Goal: Ask a question

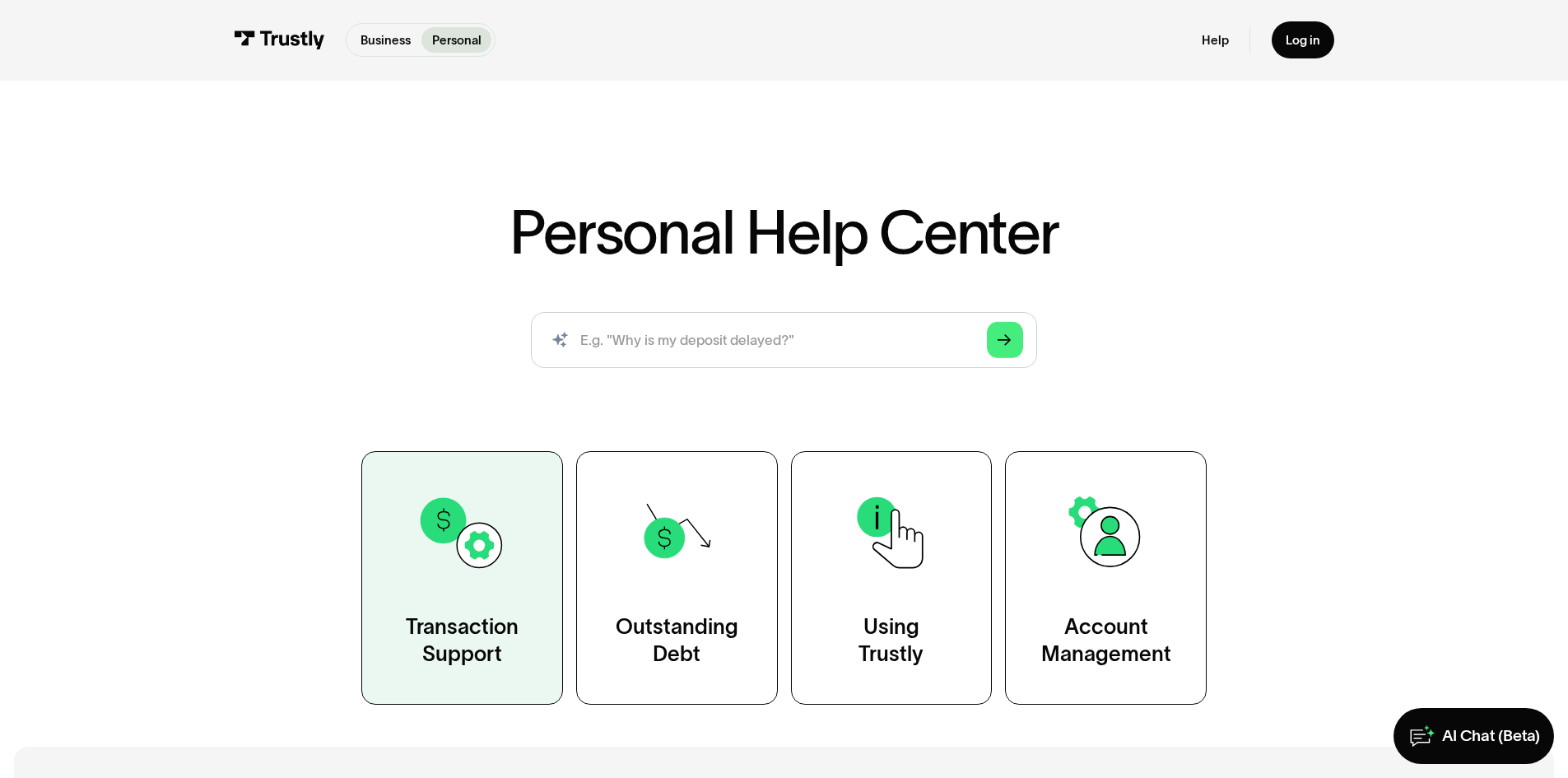
click at [483, 543] on img at bounding box center [462, 533] width 91 height 91
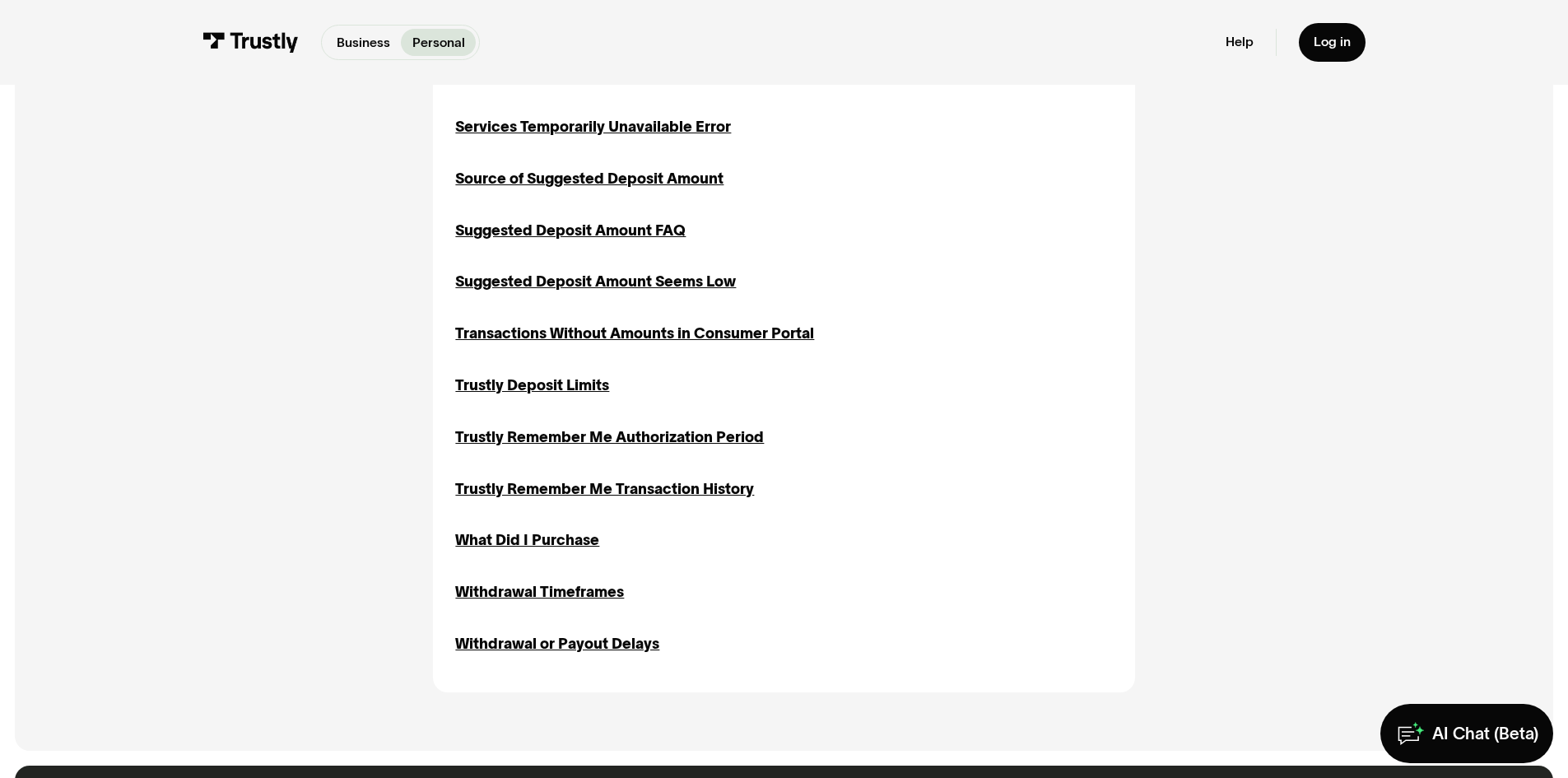
scroll to position [1937, 0]
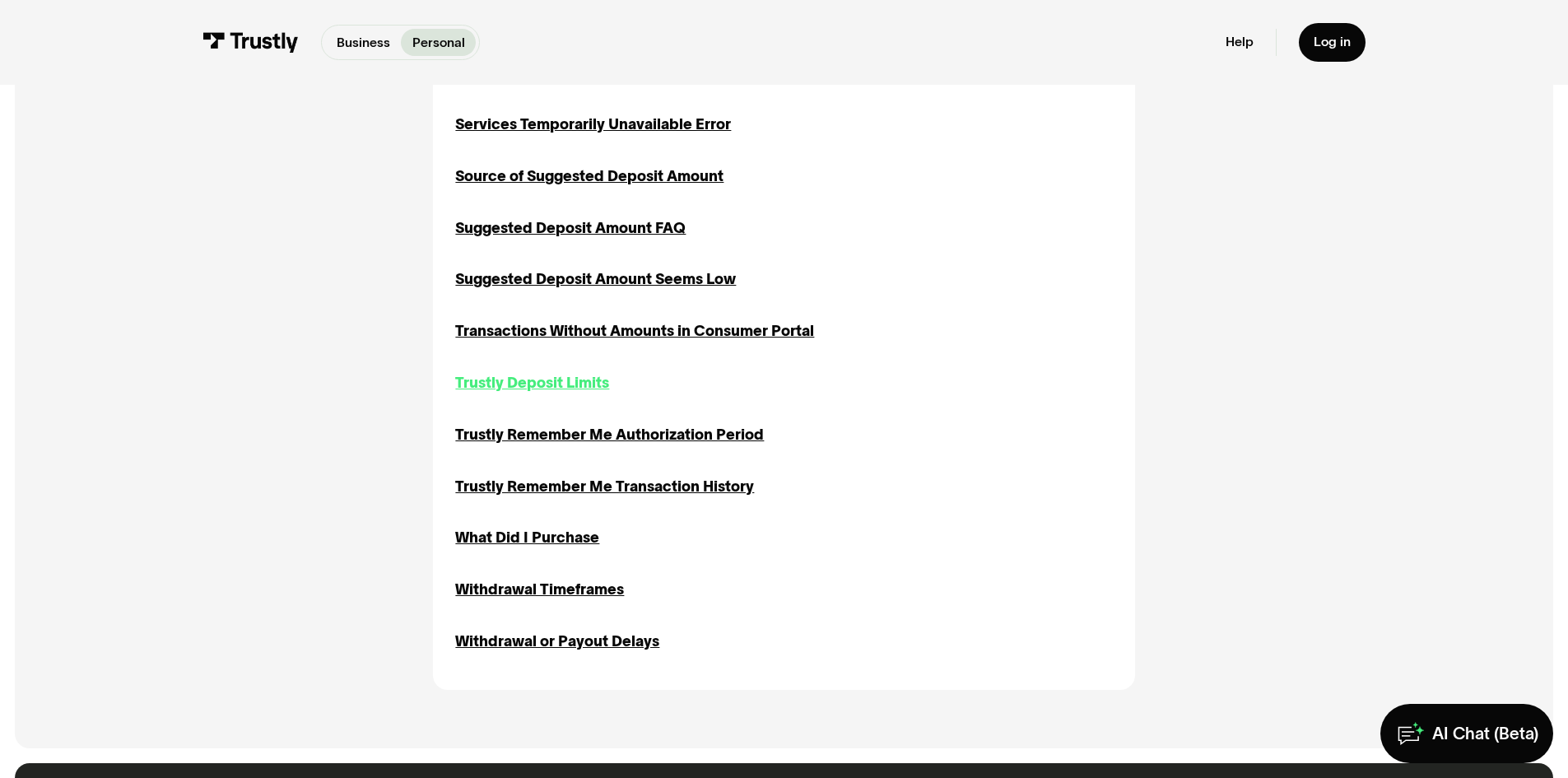
click at [578, 384] on div "Trustly Deposit Limits" at bounding box center [532, 383] width 154 height 22
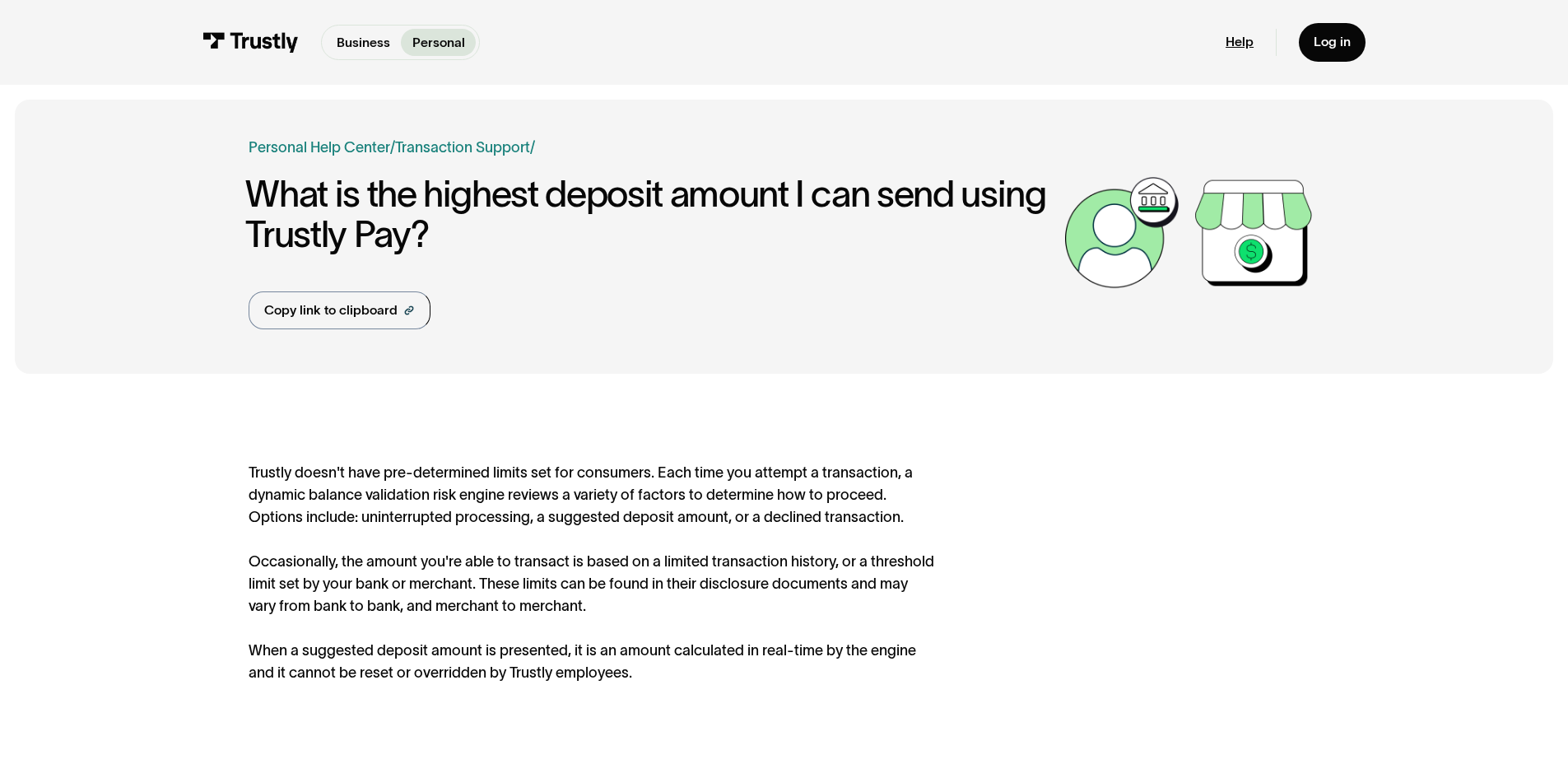
click at [1254, 36] on link "Help" at bounding box center [1239, 41] width 28 height 16
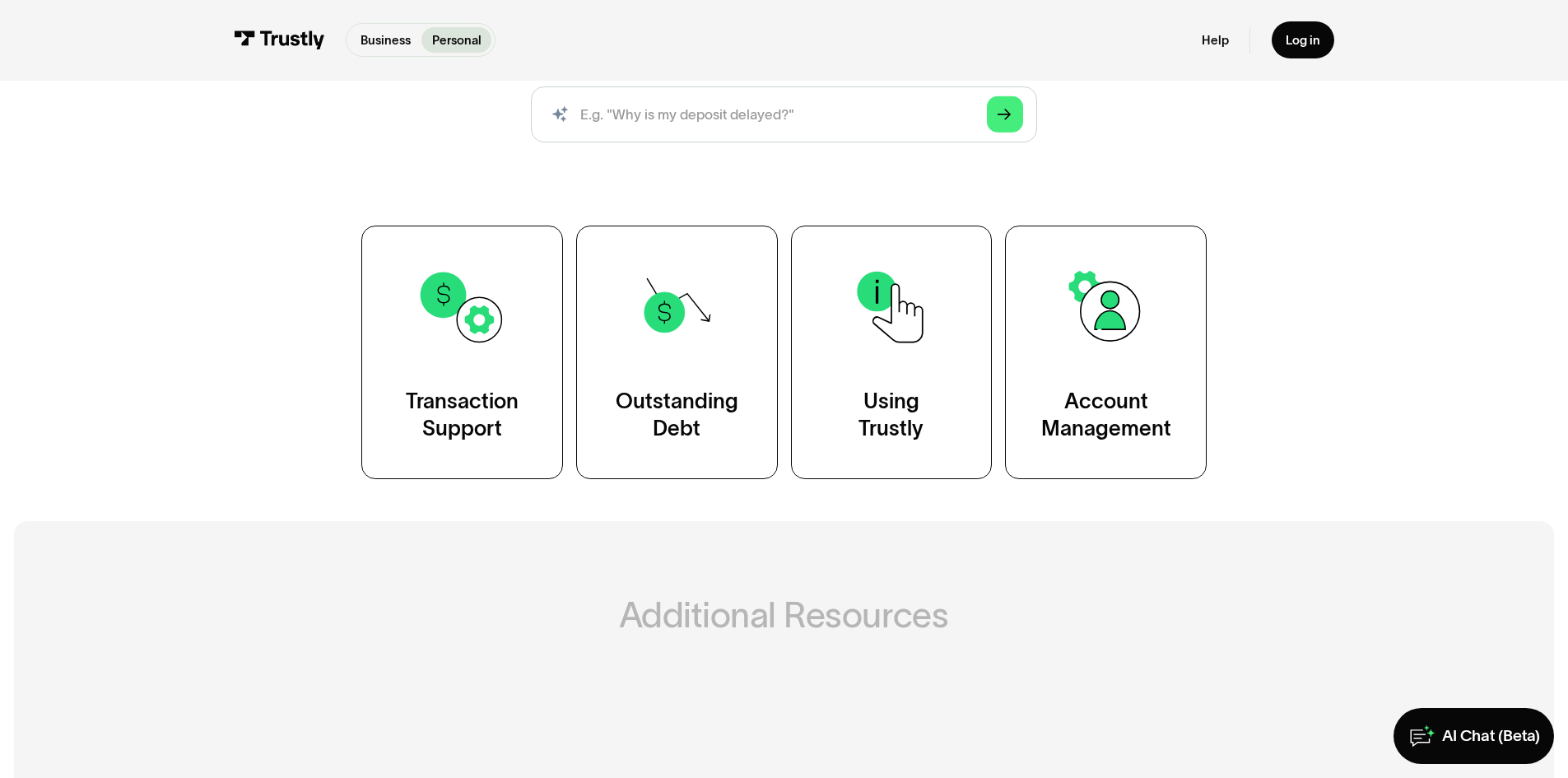
scroll to position [231, 0]
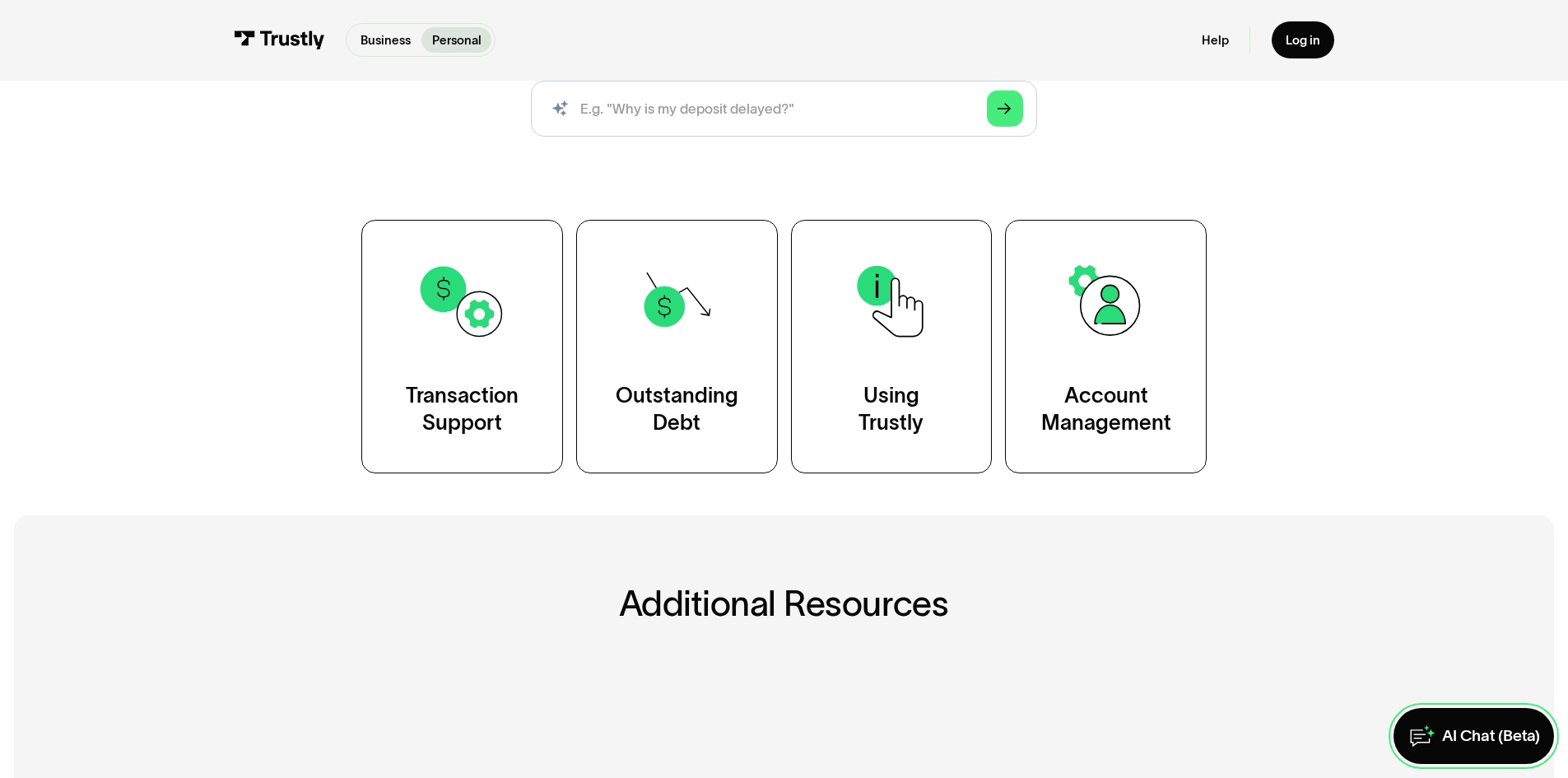
click at [1433, 732] on link "AI Chat (Beta)" at bounding box center [1474, 737] width 161 height 56
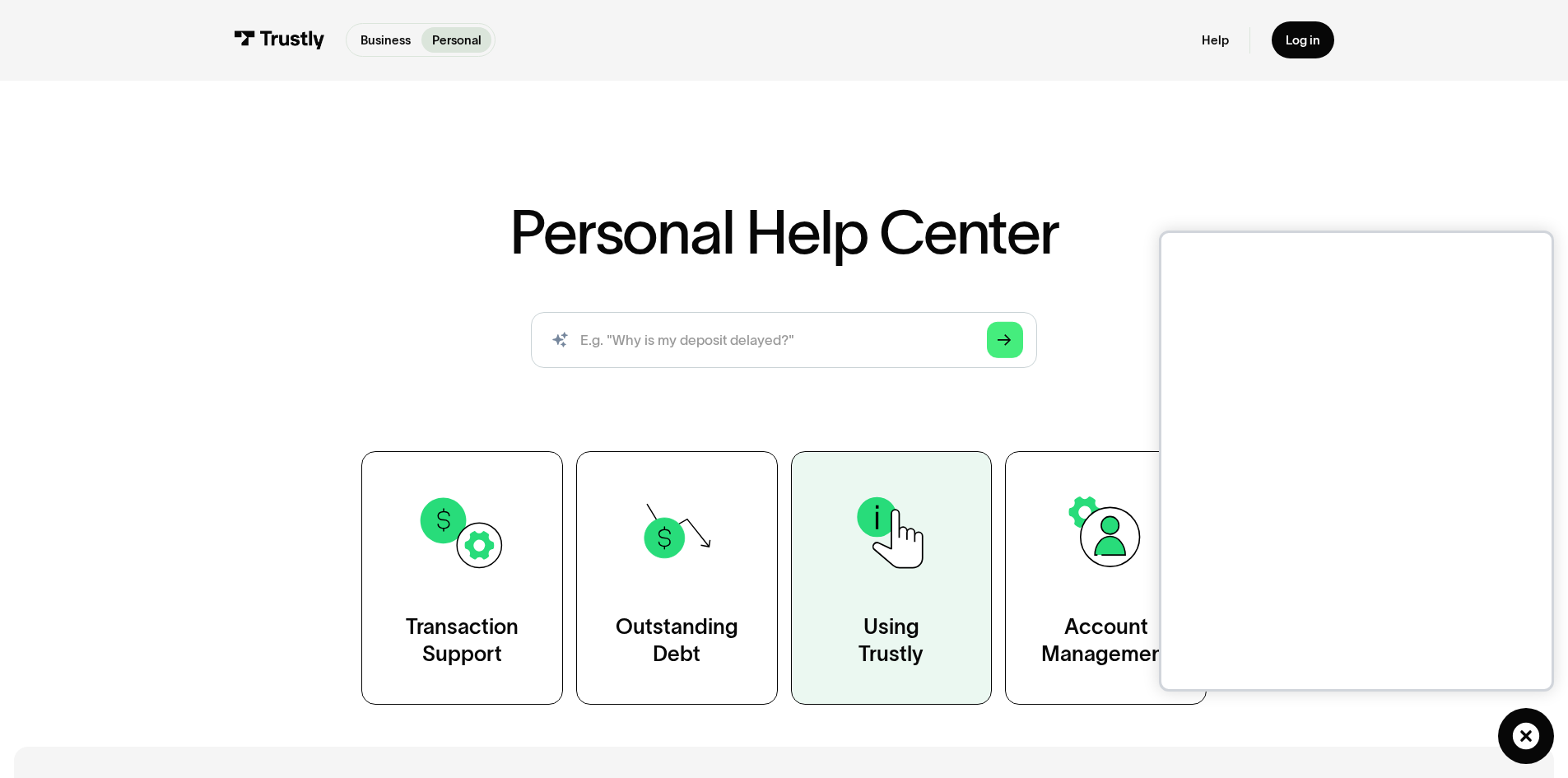
scroll to position [504, 0]
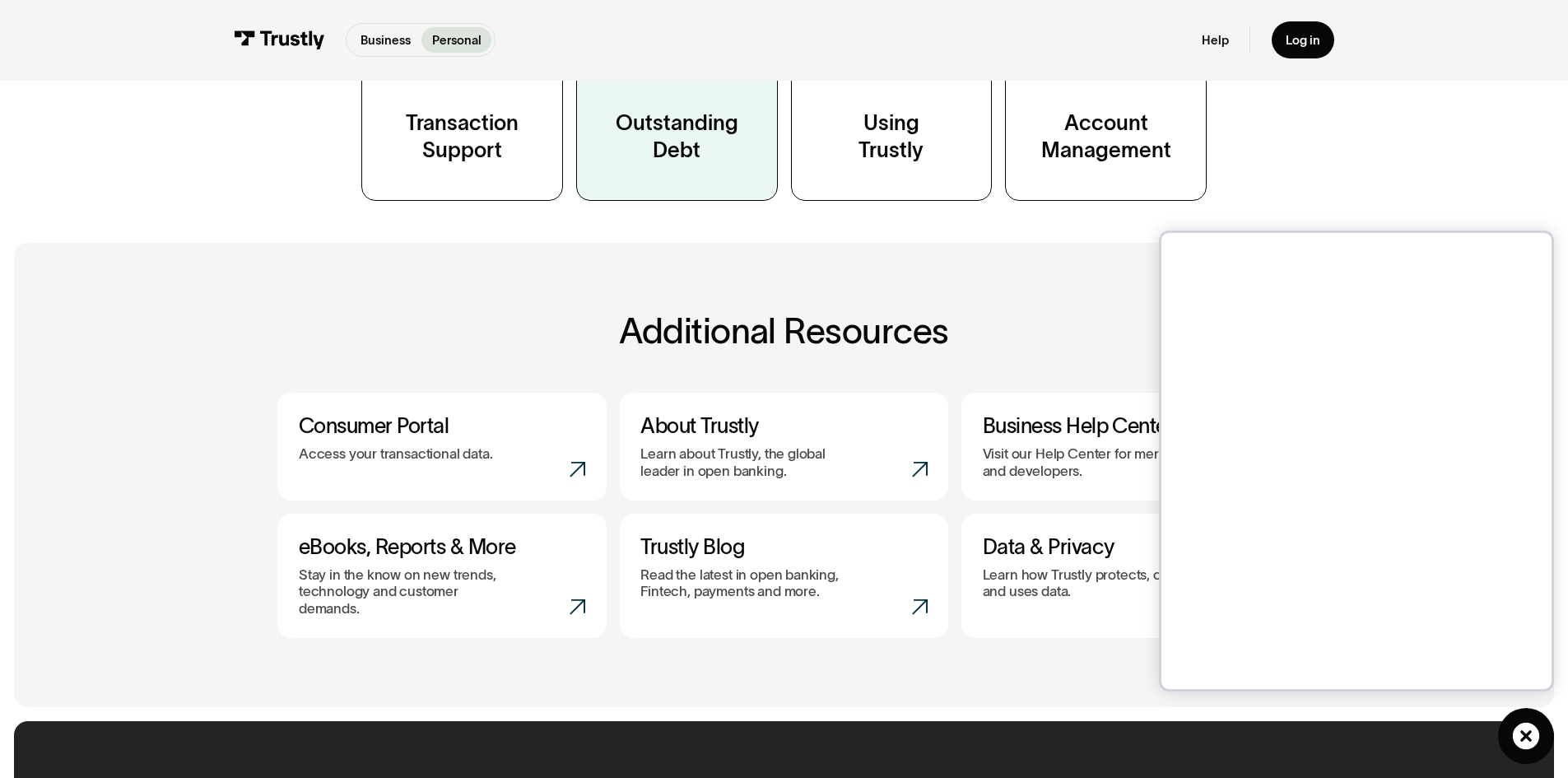
click at [701, 184] on link "Outstanding Debt" at bounding box center [677, 73] width 201 height 253
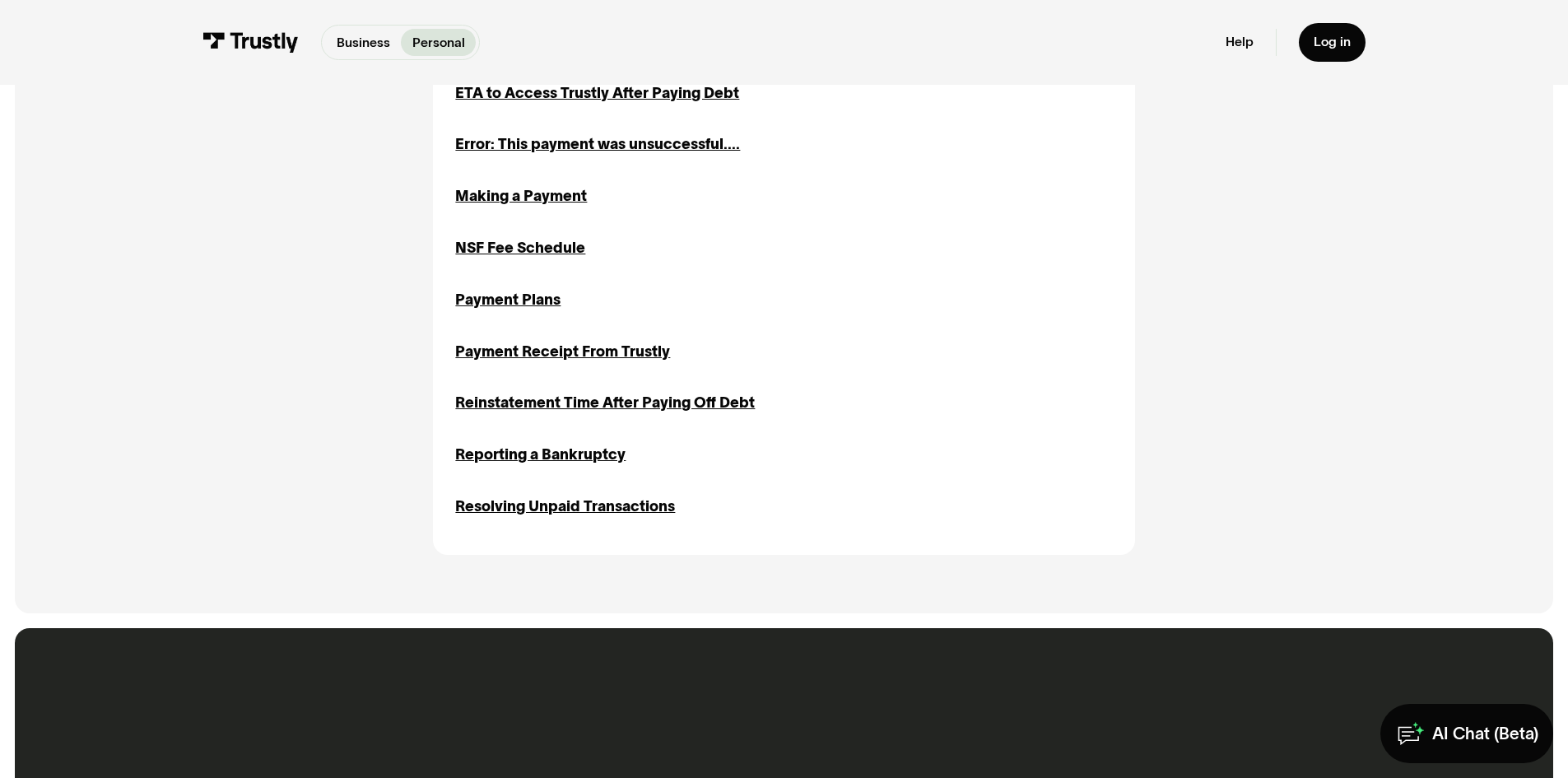
scroll to position [913, 0]
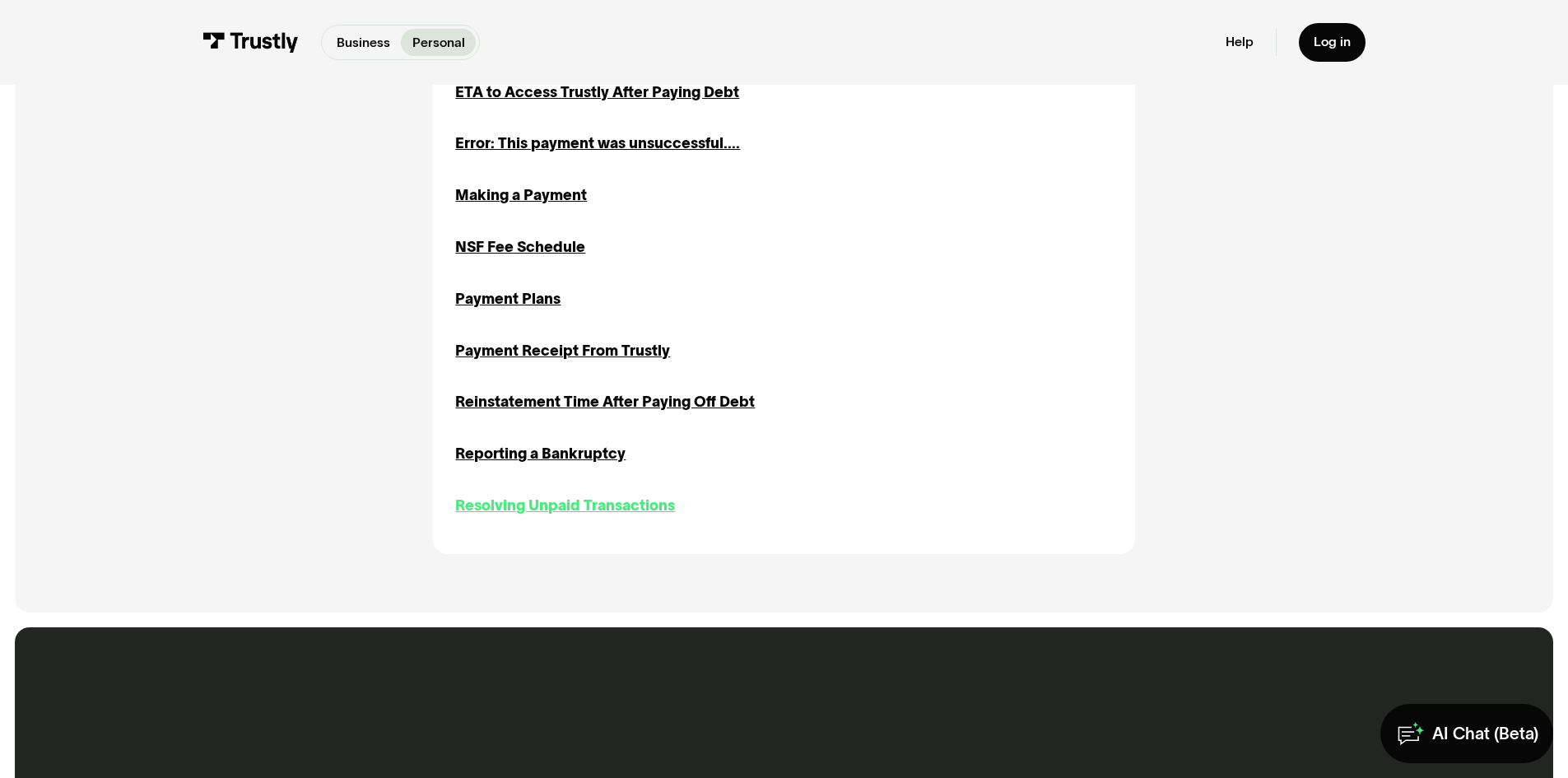
click at [603, 516] on div "Resolving Unpaid Transactions" at bounding box center [565, 505] width 220 height 22
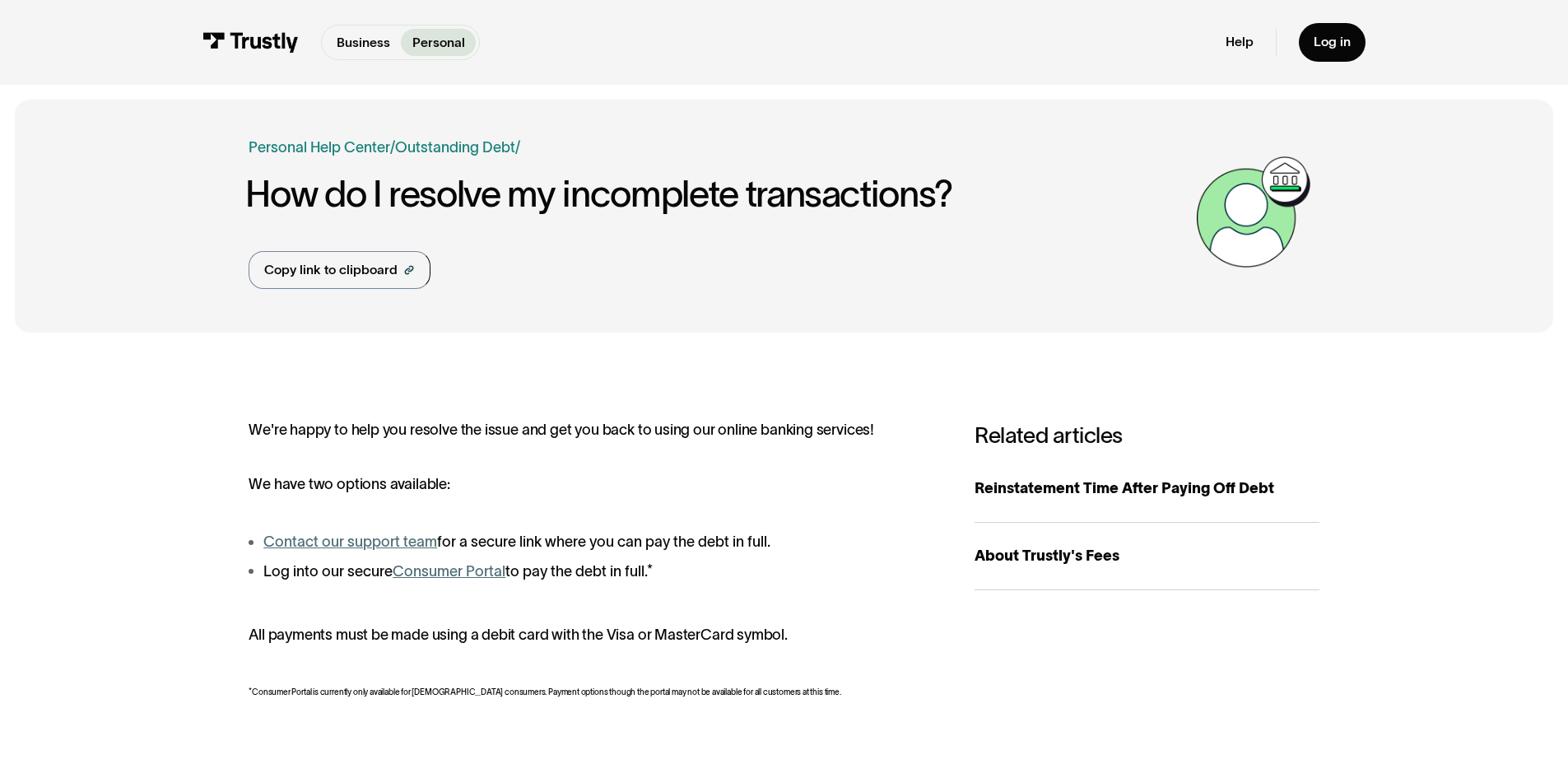
click at [385, 537] on link "Contact our support team" at bounding box center [350, 542] width 173 height 16
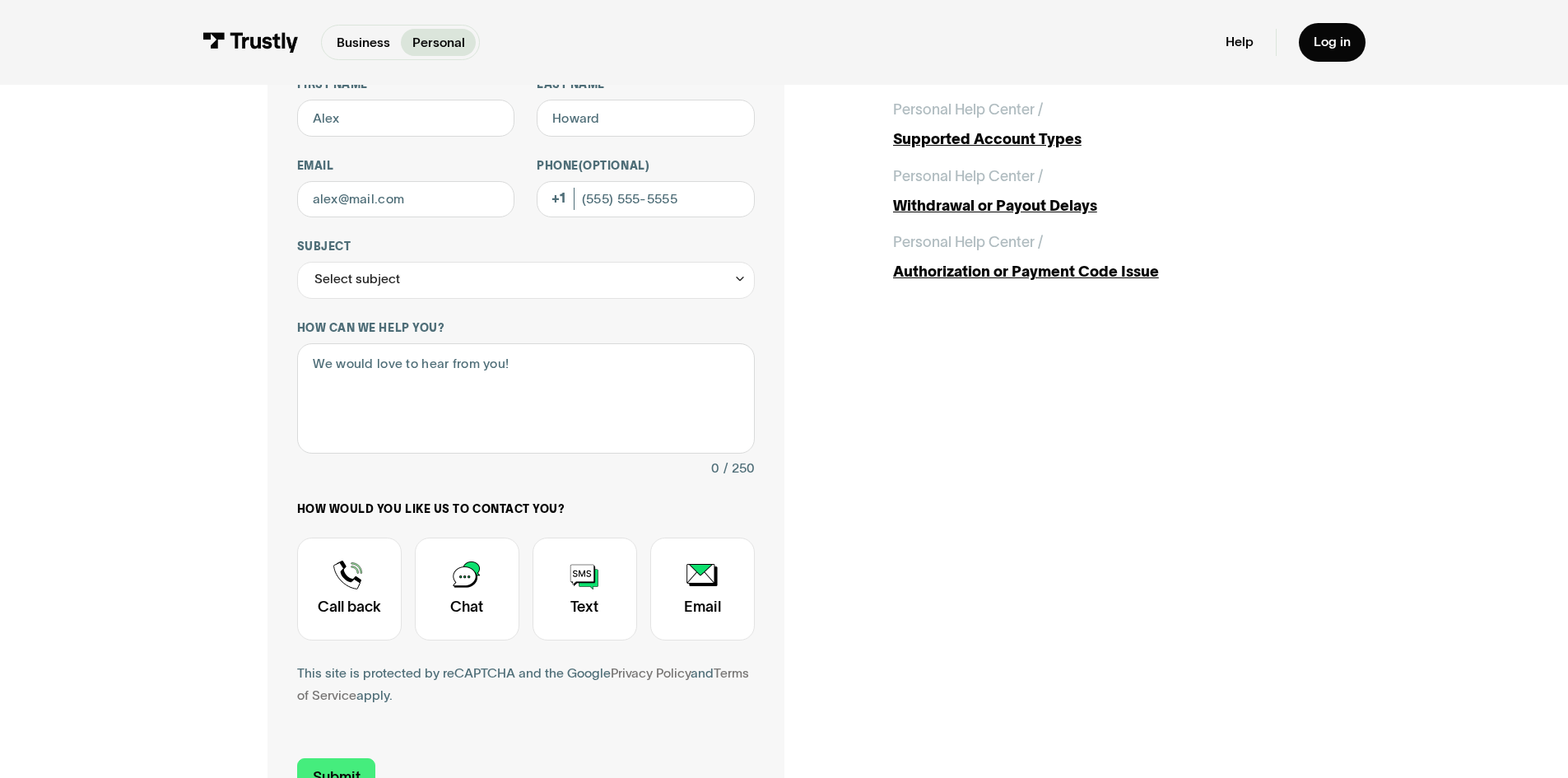
scroll to position [175, 0]
click at [352, 593] on div "Contact Trustly Support" at bounding box center [349, 587] width 104 height 103
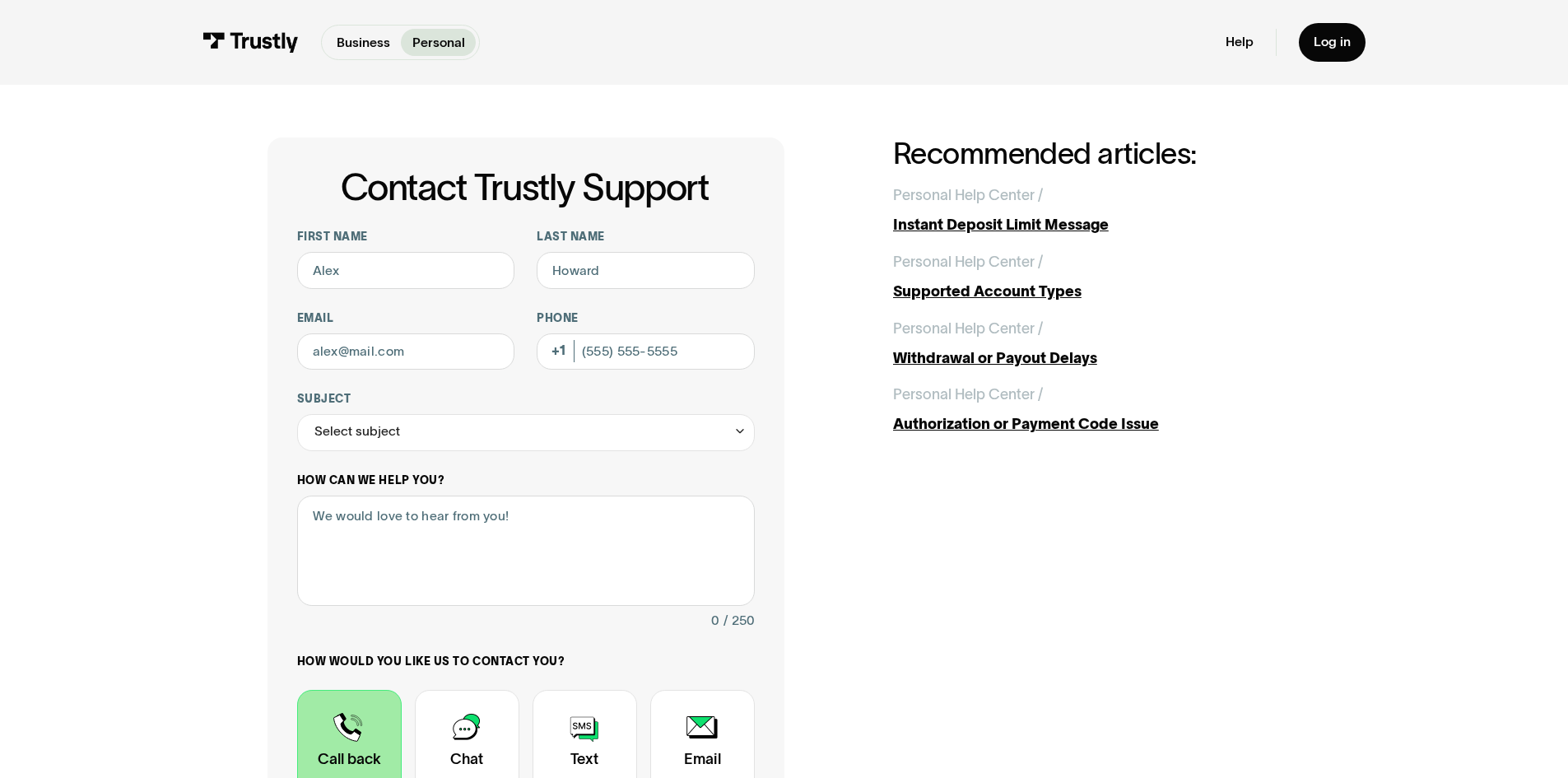
scroll to position [0, 0]
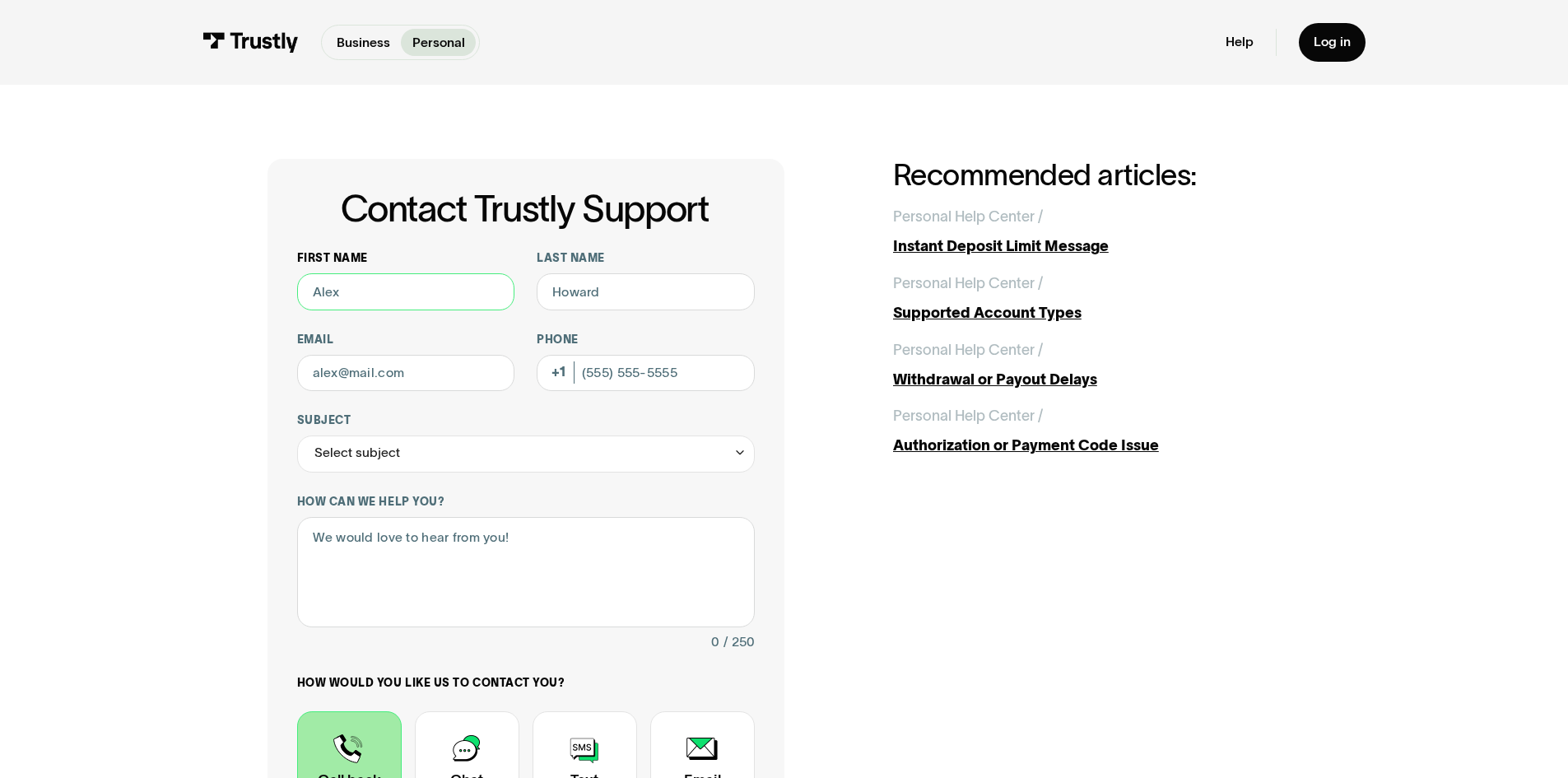
click at [413, 306] on input "First name" at bounding box center [406, 292] width 218 height 37
type input "chanoch"
type input "berman"
type input "cberman60@gmail.com"
type input "(646) 291-9445"
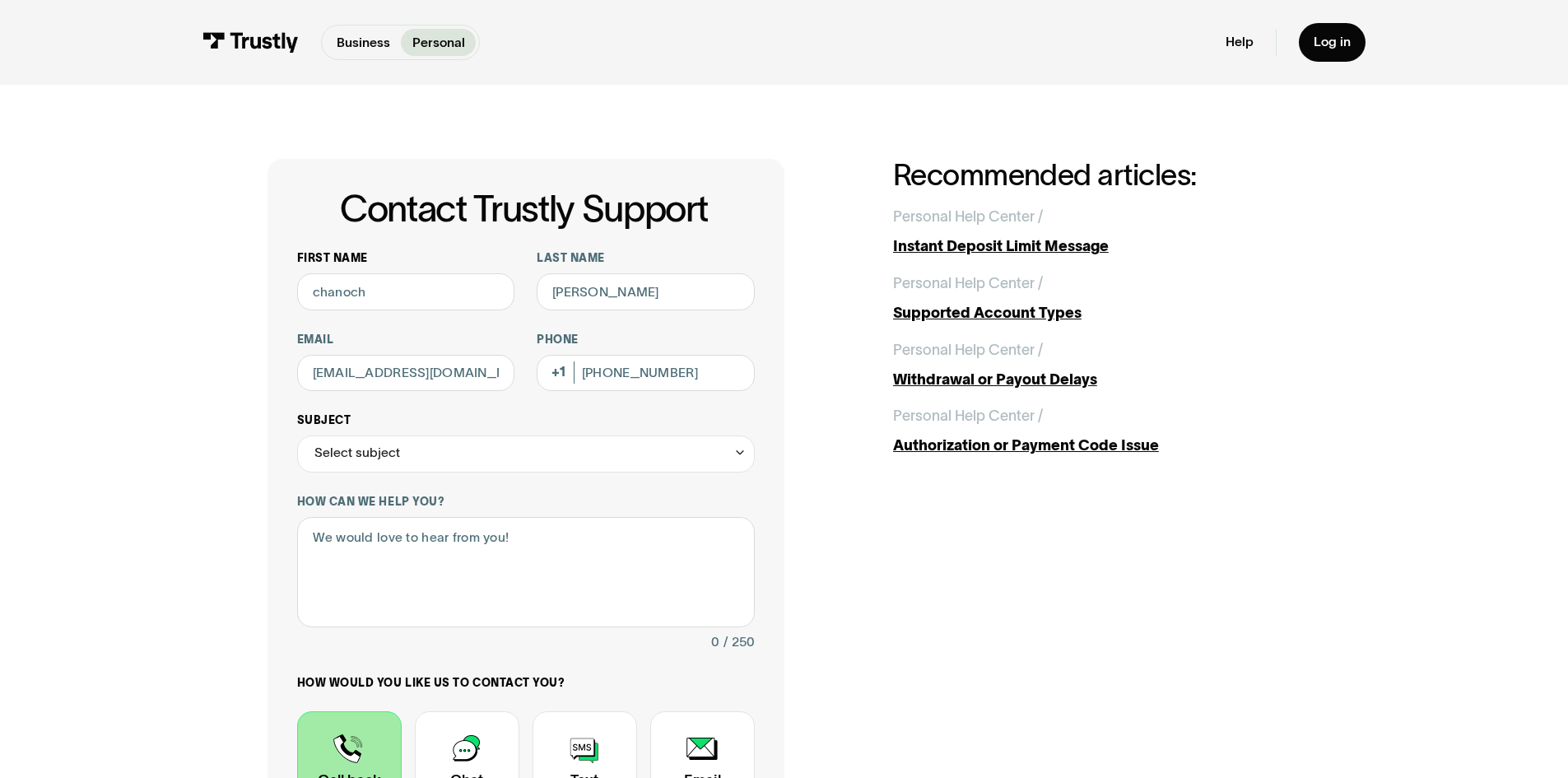
scroll to position [86, 0]
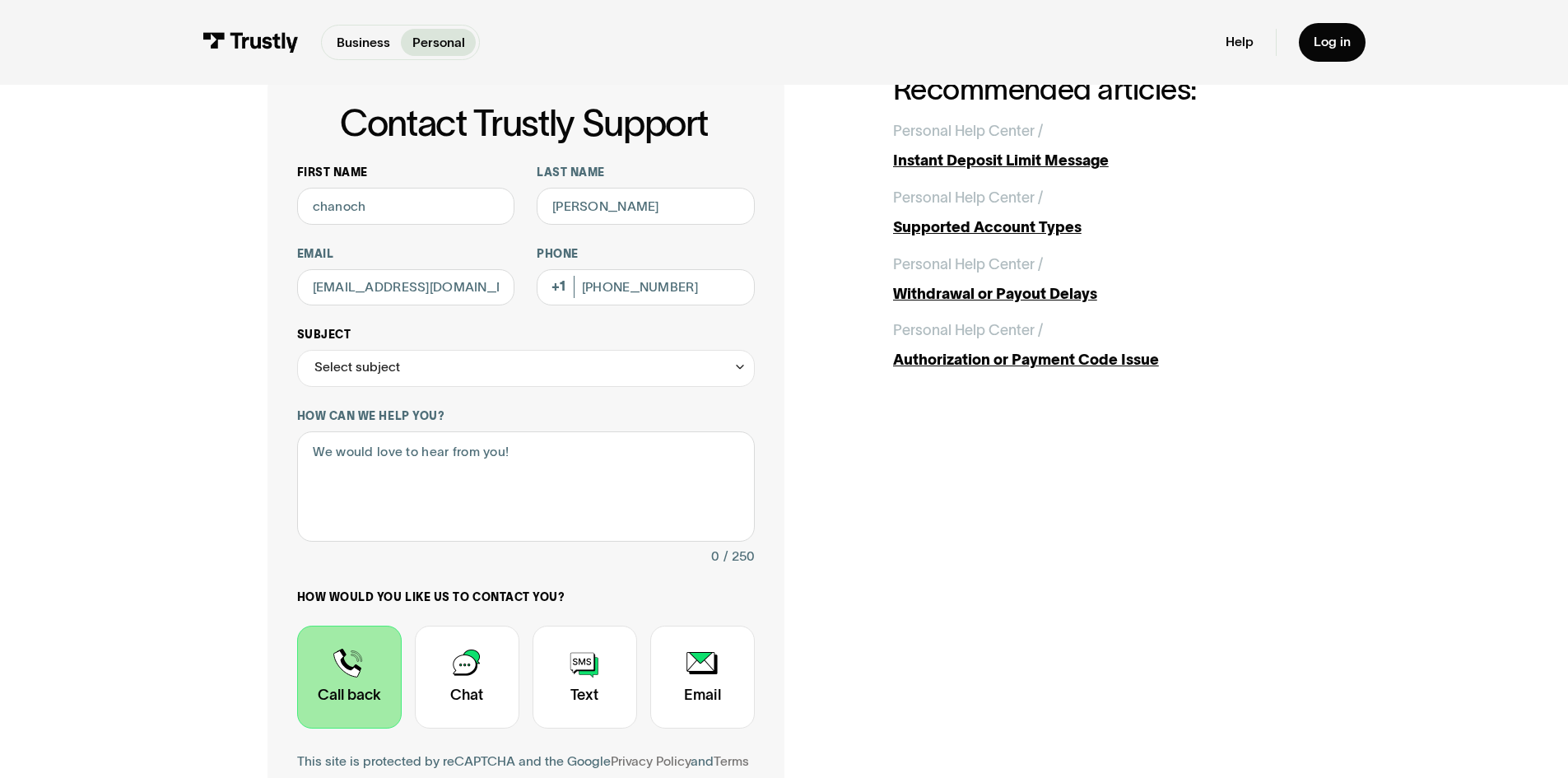
click at [451, 376] on div "Select subject" at bounding box center [525, 368] width 458 height 37
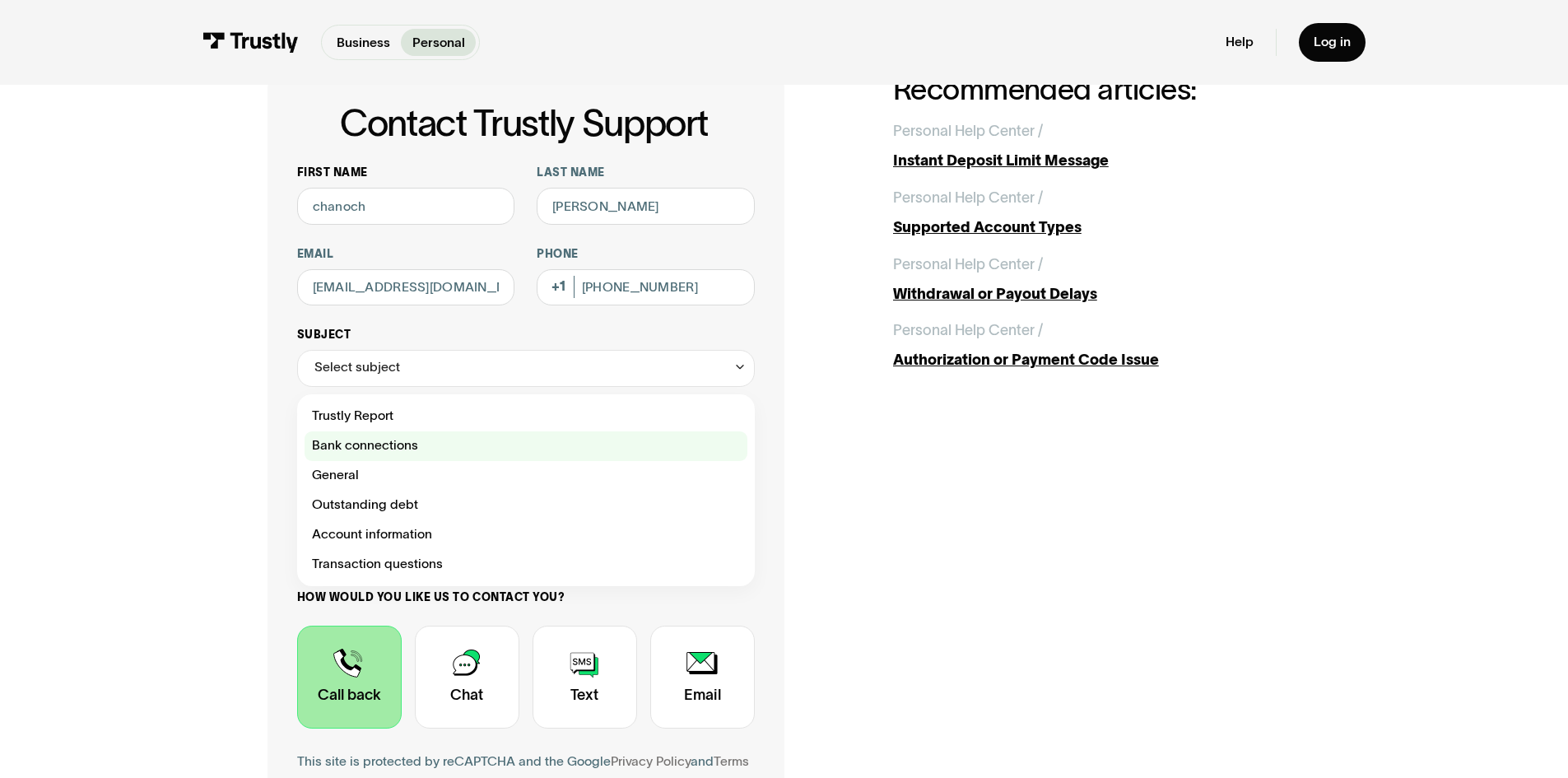
click at [430, 443] on div "Contact Trustly Support" at bounding box center [526, 446] width 443 height 30
type input "**********"
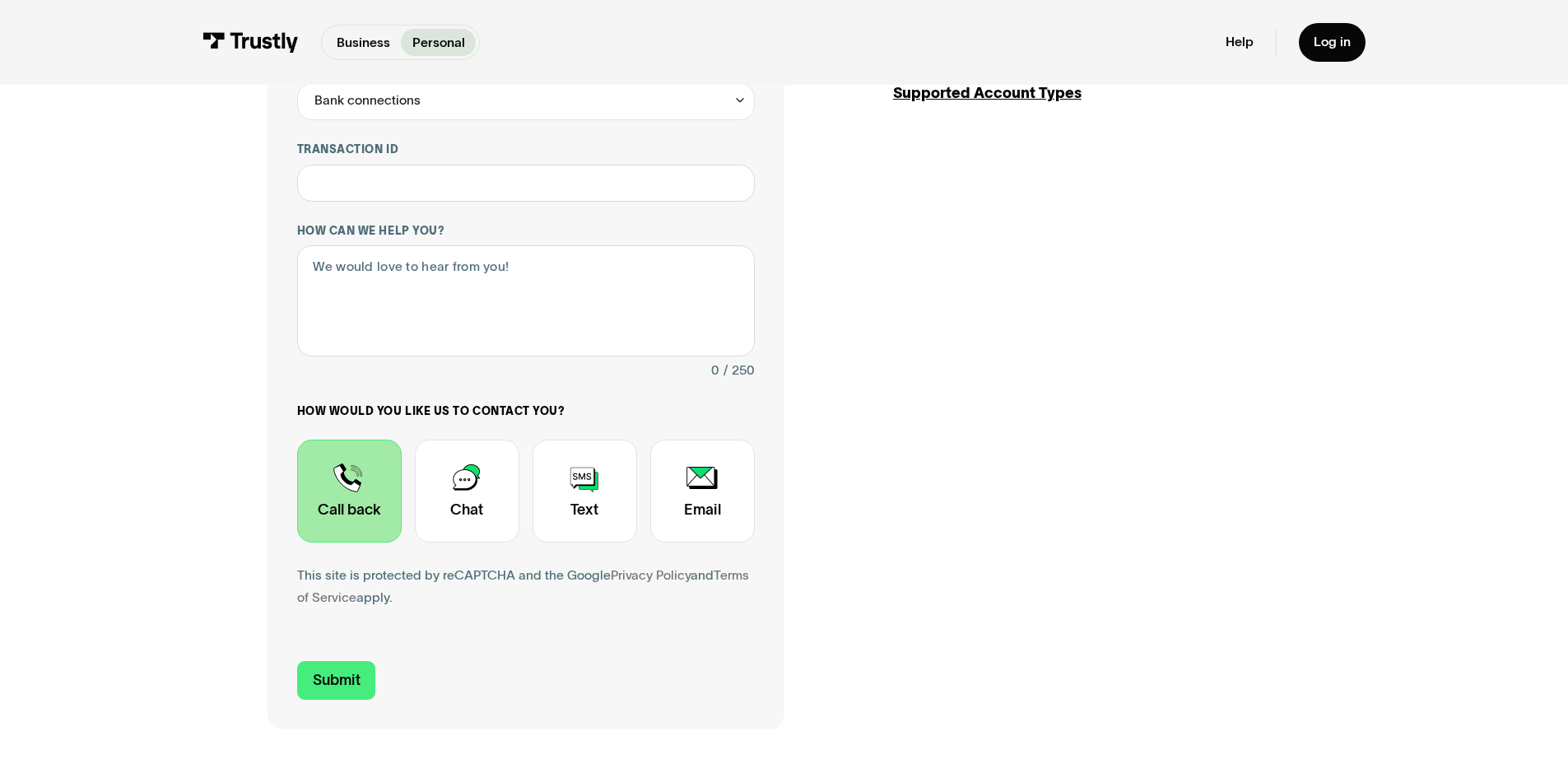
scroll to position [421, 0]
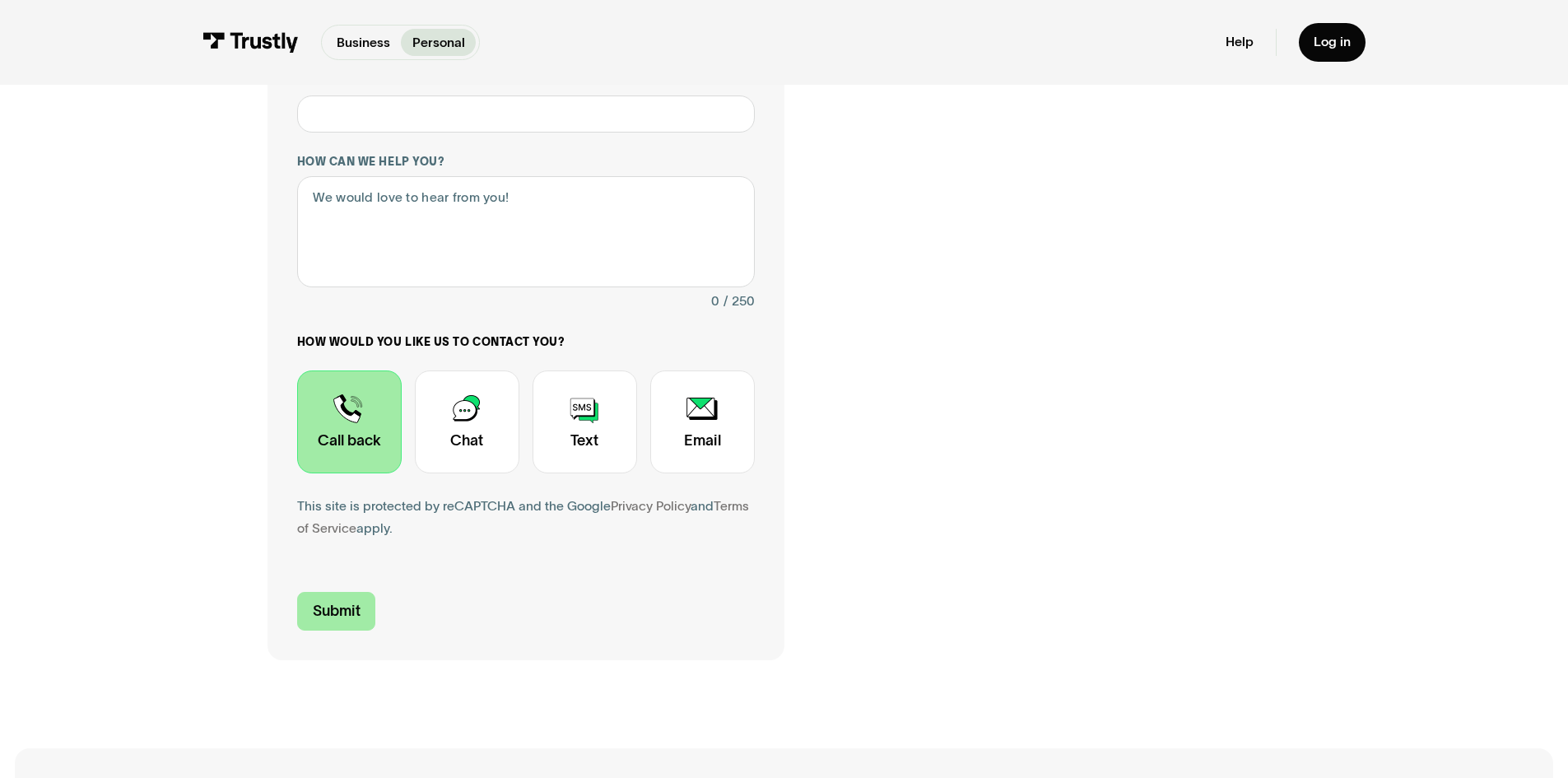
click at [348, 602] on input "Submit" at bounding box center [336, 611] width 79 height 39
click at [505, 243] on textarea "How can we help you?" at bounding box center [525, 231] width 458 height 111
type textarea "pleasecall me"
click at [340, 626] on input "Submit" at bounding box center [336, 611] width 79 height 39
type input "+16462919445"
